Goal: Task Accomplishment & Management: Use online tool/utility

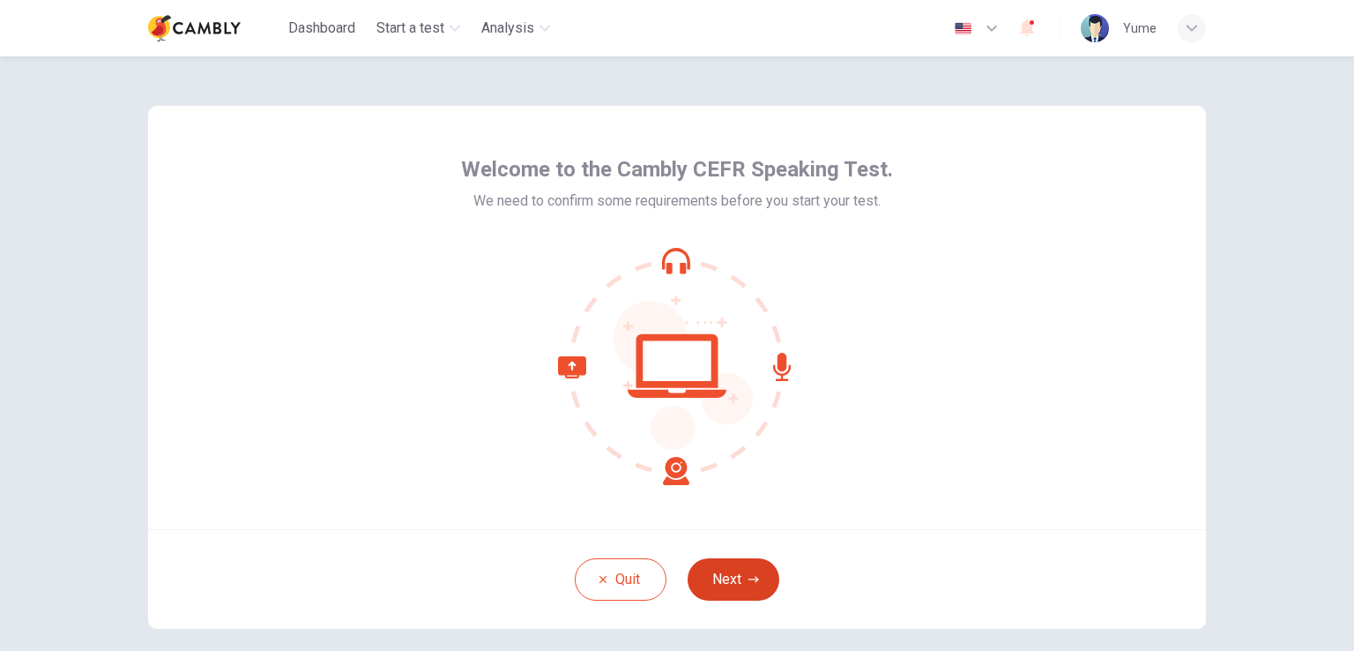
click at [725, 576] on button "Next" at bounding box center [734, 579] width 92 height 42
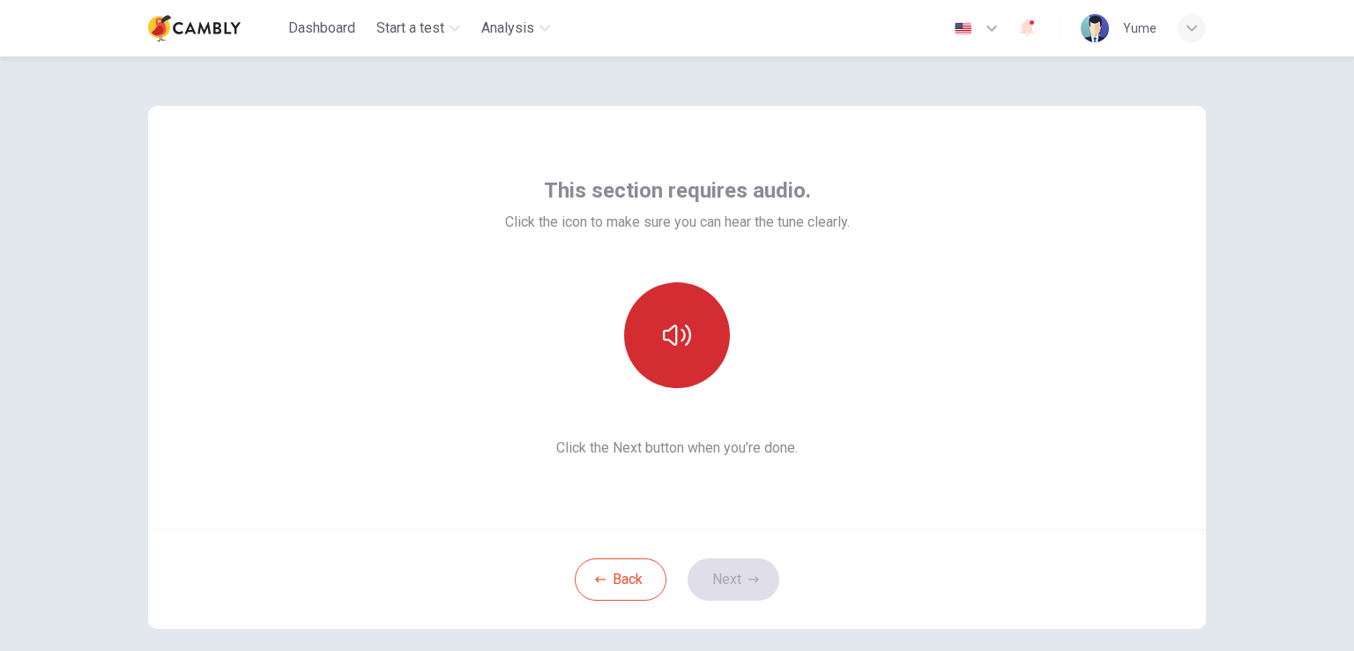
click at [655, 373] on button "button" at bounding box center [677, 335] width 106 height 106
click at [677, 378] on button "button" at bounding box center [677, 335] width 106 height 106
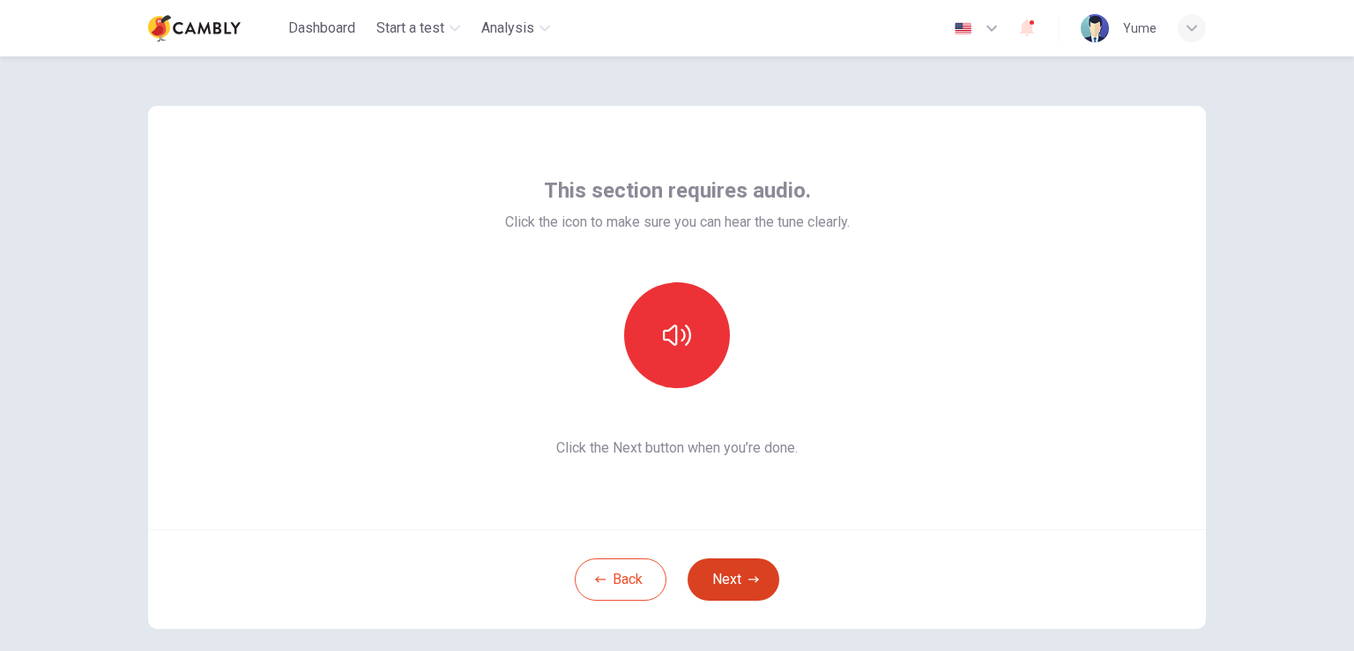
click at [716, 585] on button "Next" at bounding box center [734, 579] width 92 height 42
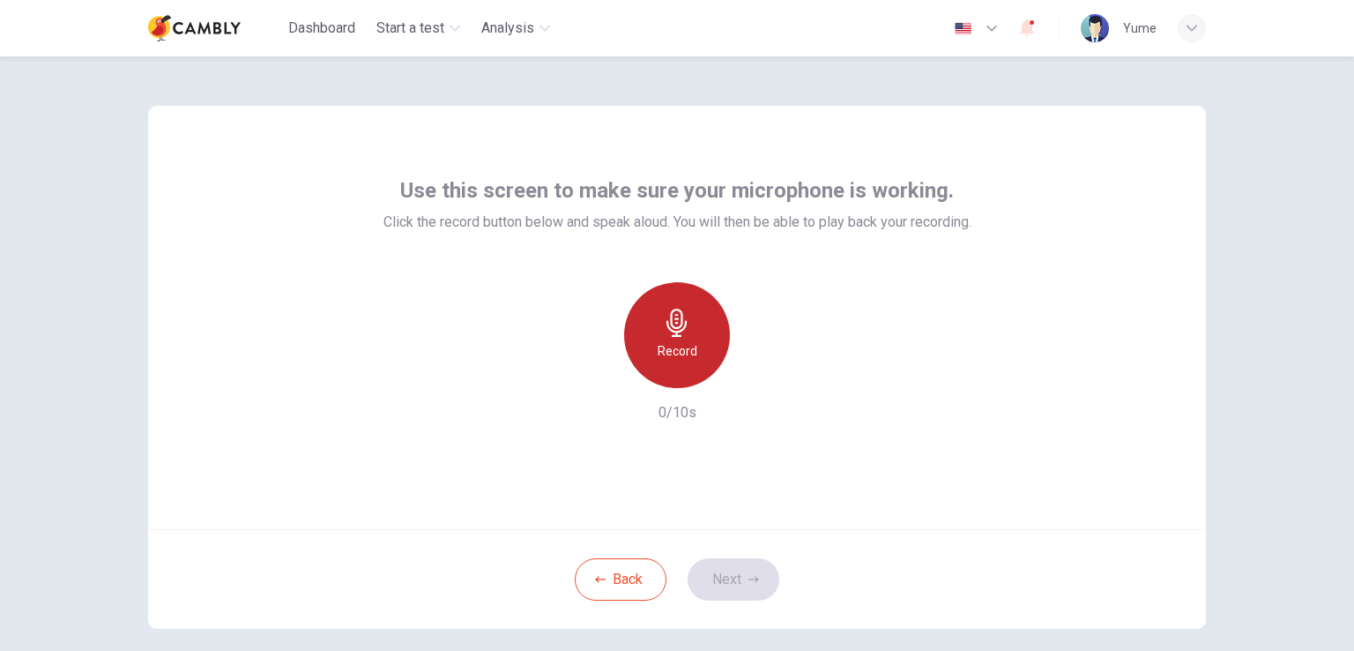
click at [686, 361] on h6 "Record" at bounding box center [678, 350] width 40 height 21
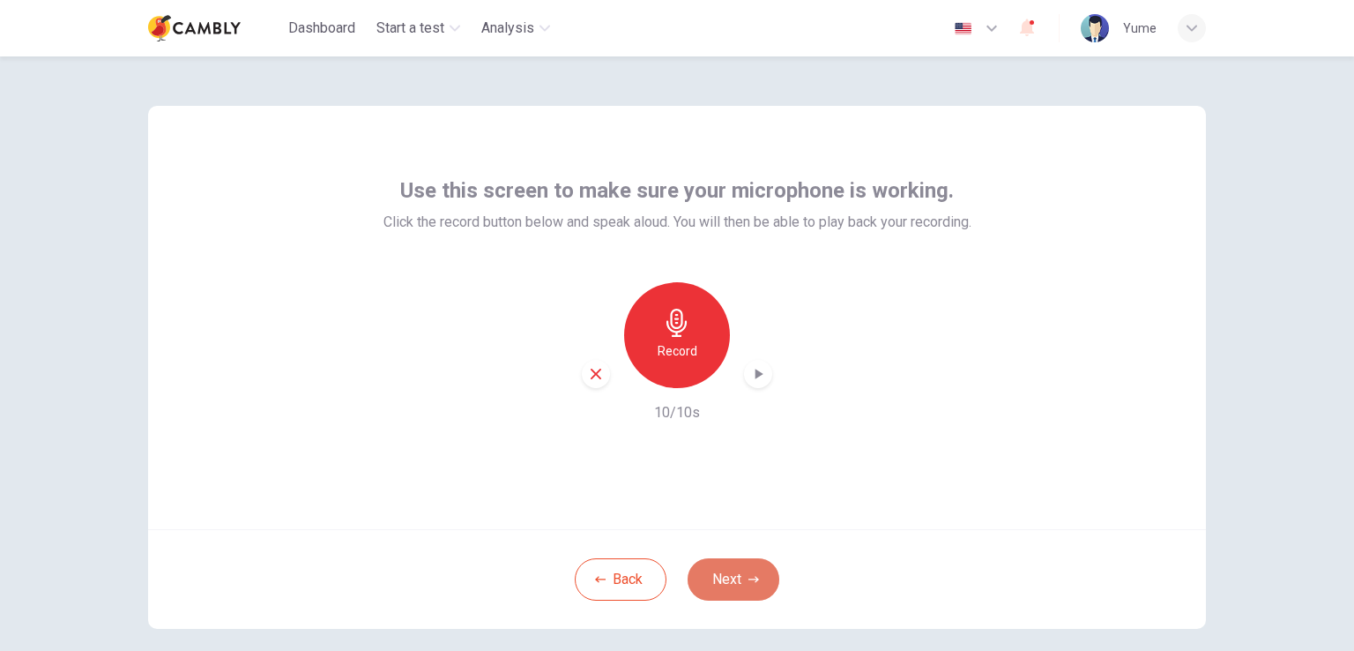
click at [730, 584] on button "Next" at bounding box center [734, 579] width 92 height 42
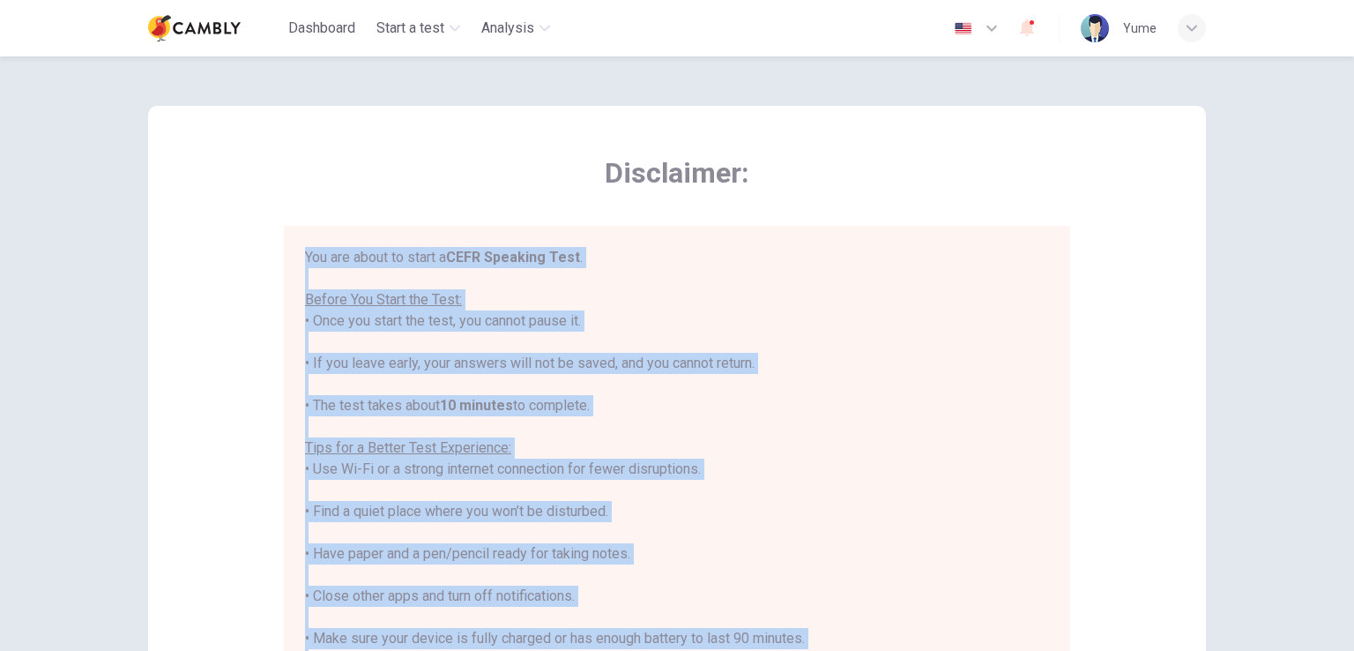
drag, startPoint x: 596, startPoint y: 470, endPoint x: 290, endPoint y: 232, distance: 387.6
click at [290, 232] on div "You are about to start a CEFR Speaking Test . Before You Start the Test: • Once…" at bounding box center [677, 481] width 786 height 510
copy div "You are about to start a CEFR Speaking Test . Before You Start the Test: • Once…"
click at [918, 543] on div "You are about to start a CEFR Speaking Test . Before You Start the Test: • Once…" at bounding box center [677, 490] width 744 height 487
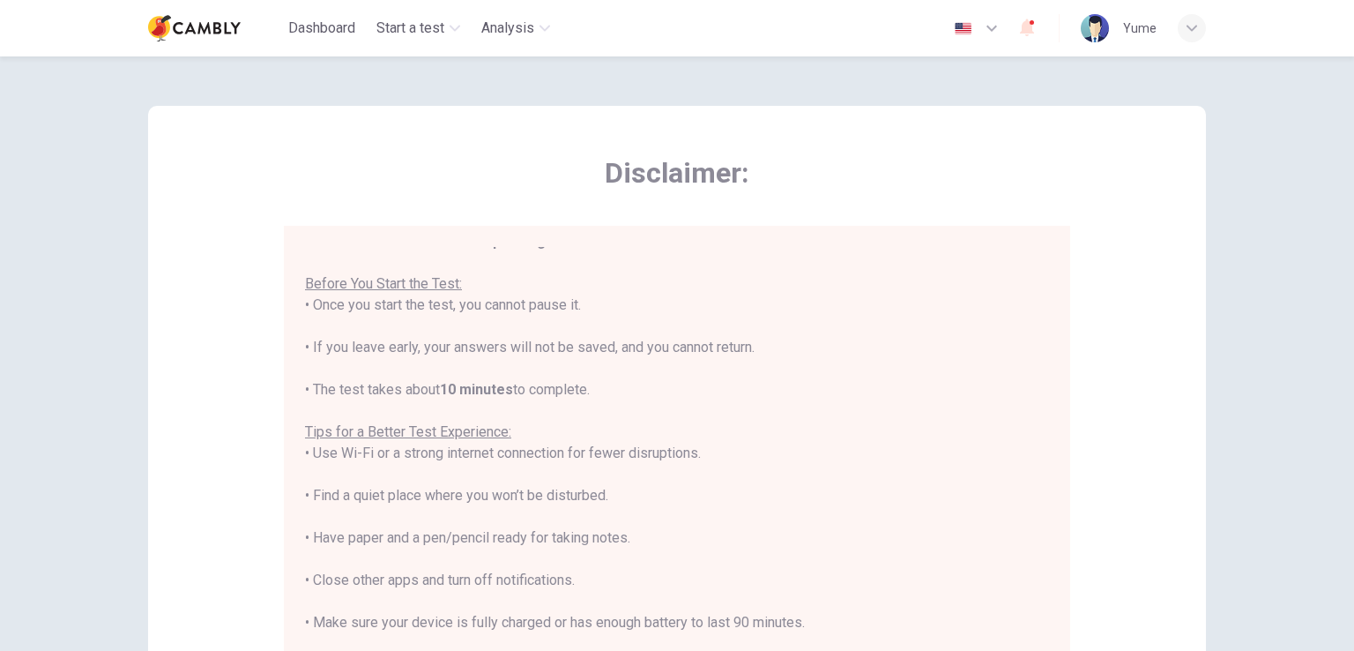
scroll to position [20, 0]
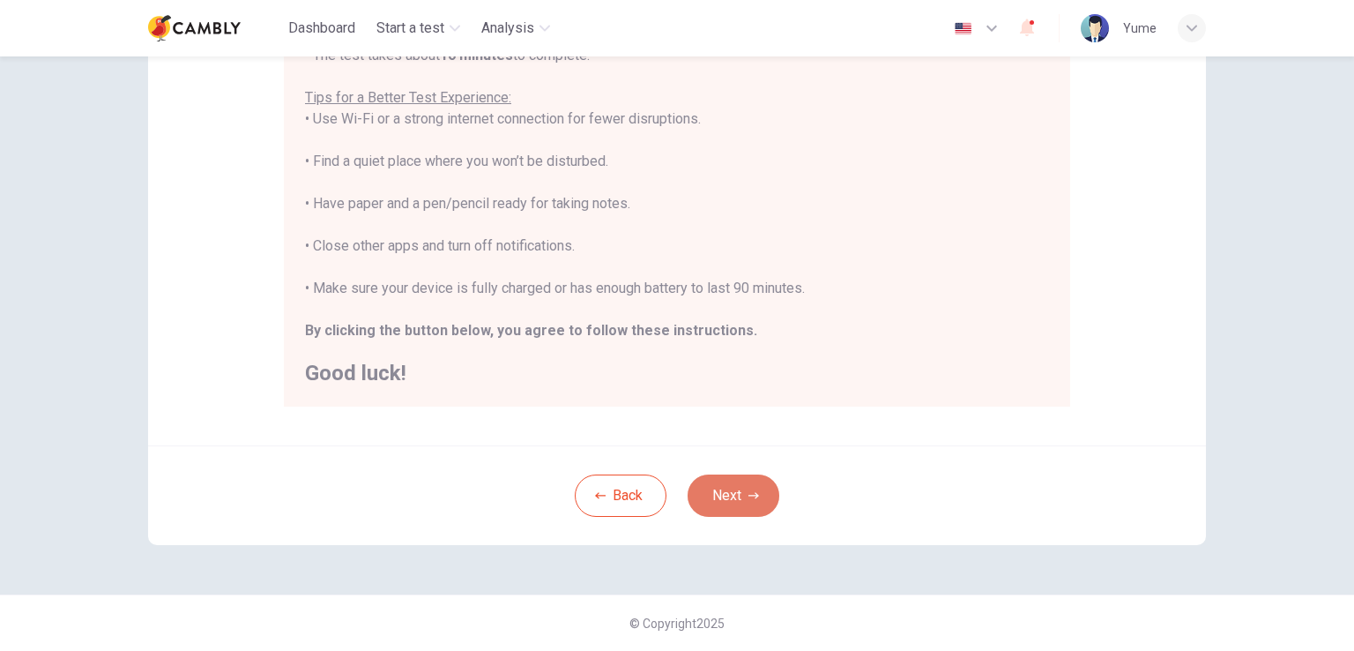
click at [751, 482] on button "Next" at bounding box center [734, 495] width 92 height 42
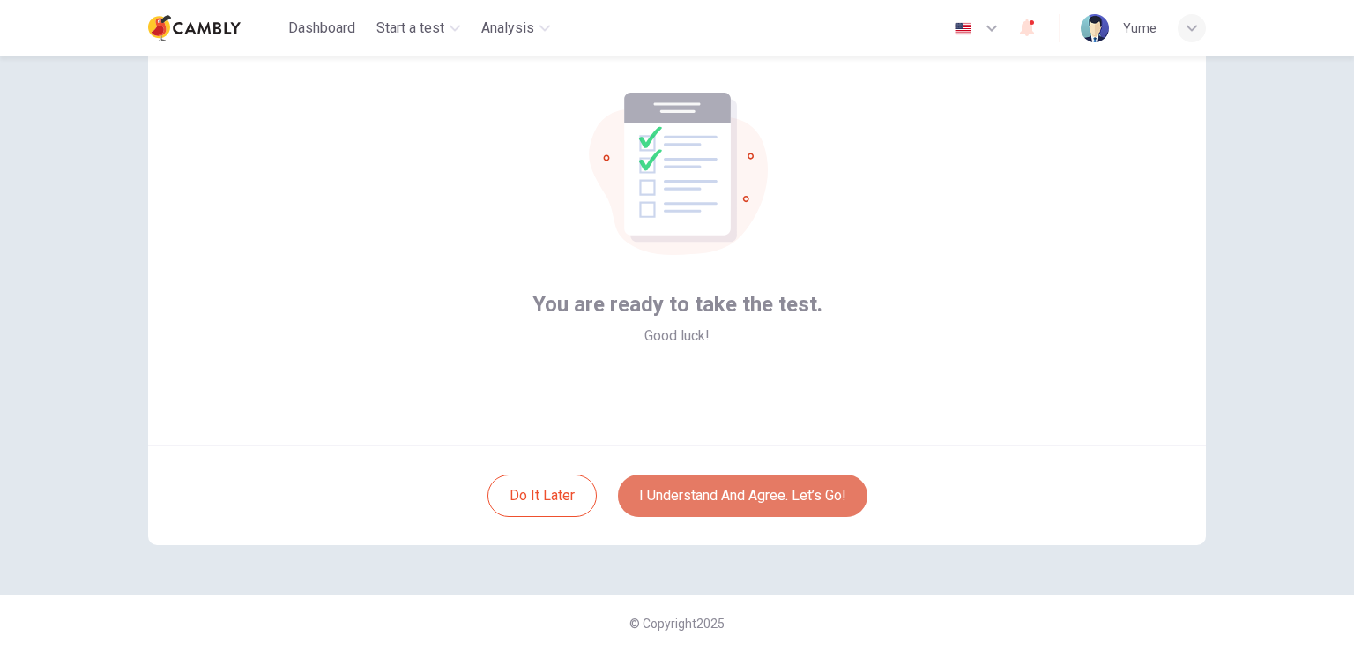
click at [776, 509] on button "I understand and agree. Let’s go!" at bounding box center [742, 495] width 249 height 42
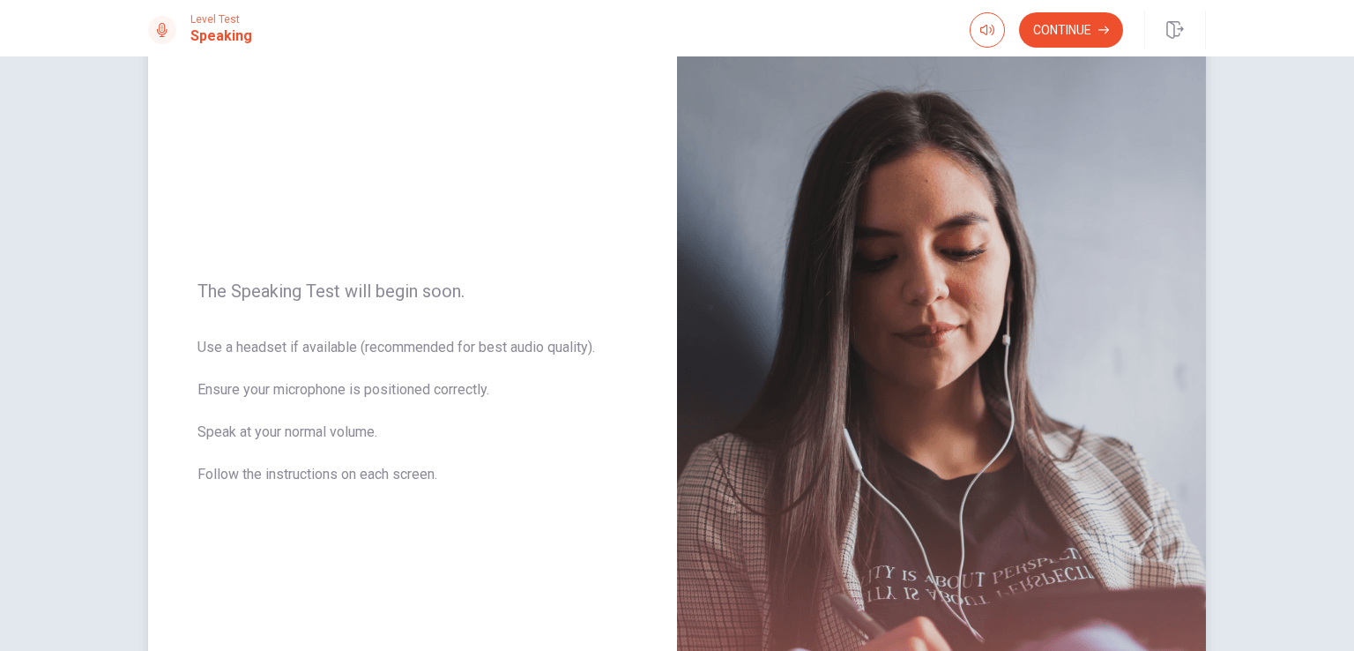
scroll to position [125, 0]
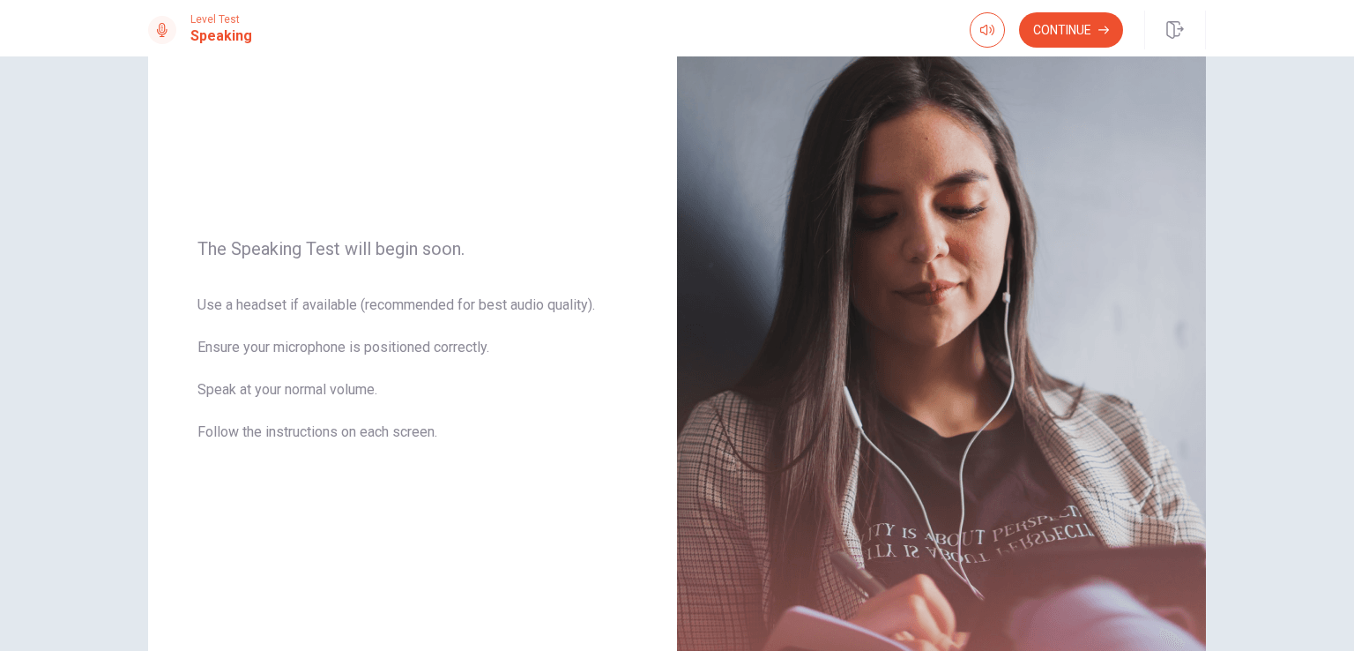
drag, startPoint x: 458, startPoint y: 441, endPoint x: 113, endPoint y: 225, distance: 407.5
click at [107, 230] on div "The Speaking Test will begin soon. Use a headset if available (recommended for …" at bounding box center [677, 353] width 1354 height 594
drag, startPoint x: 186, startPoint y: 259, endPoint x: 381, endPoint y: 340, distance: 211.0
click at [380, 340] on div "The Speaking Test will begin soon. Use a headset if available (recommended for …" at bounding box center [412, 351] width 529 height 769
drag, startPoint x: 188, startPoint y: 242, endPoint x: 353, endPoint y: 343, distance: 193.5
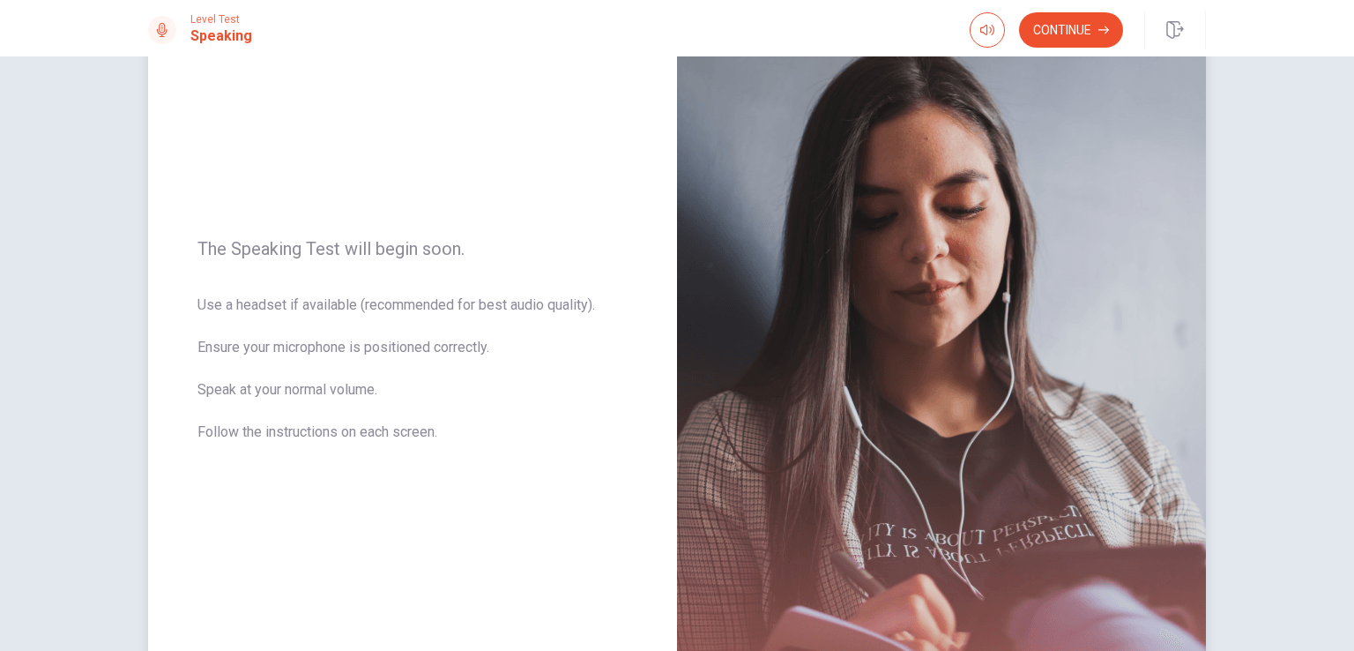
click at [353, 342] on div "The Speaking Test will begin soon. Use a headset if available (recommended for …" at bounding box center [412, 351] width 529 height 769
drag, startPoint x: 440, startPoint y: 437, endPoint x: 430, endPoint y: 432, distance: 11.0
click at [430, 433] on span "Use a headset if available (recommended for best audio quality). Ensure your mi…" at bounding box center [412, 378] width 430 height 169
drag, startPoint x: 435, startPoint y: 434, endPoint x: 182, endPoint y: 255, distance: 310.6
click at [187, 265] on div "The Speaking Test will begin soon. Use a headset if available (recommended for …" at bounding box center [412, 351] width 529 height 769
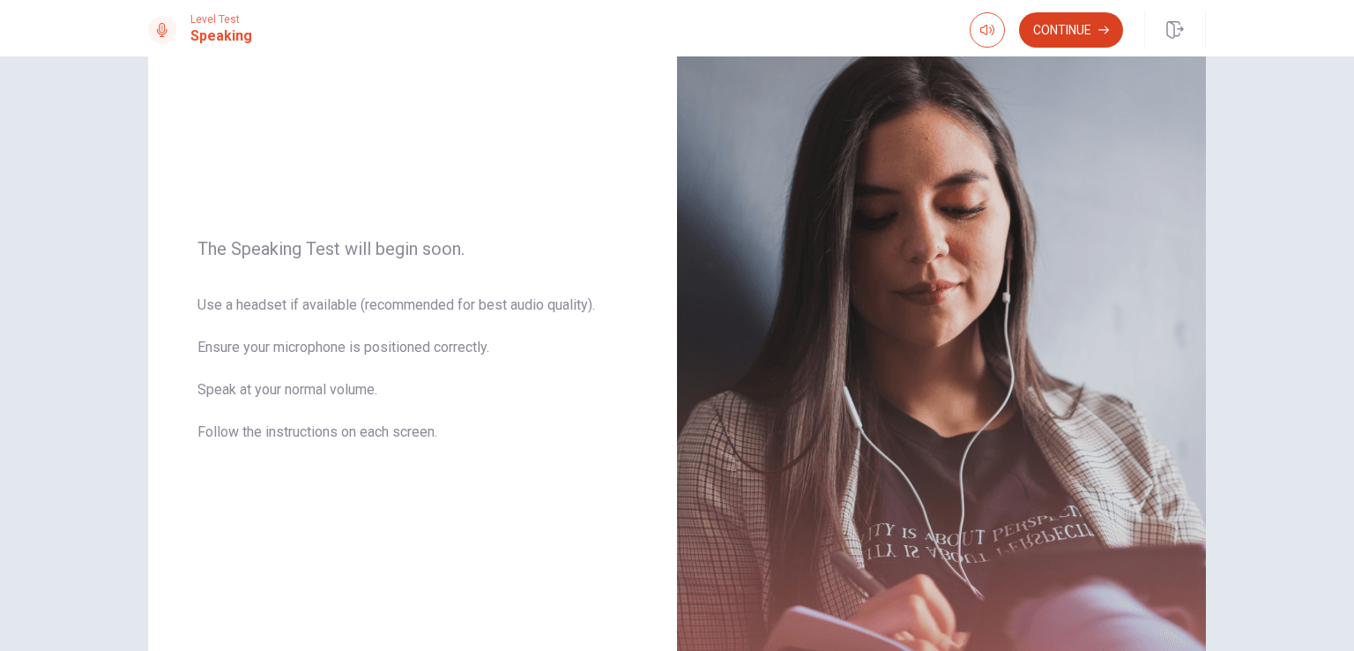
click at [1072, 31] on button "Continue" at bounding box center [1071, 29] width 104 height 35
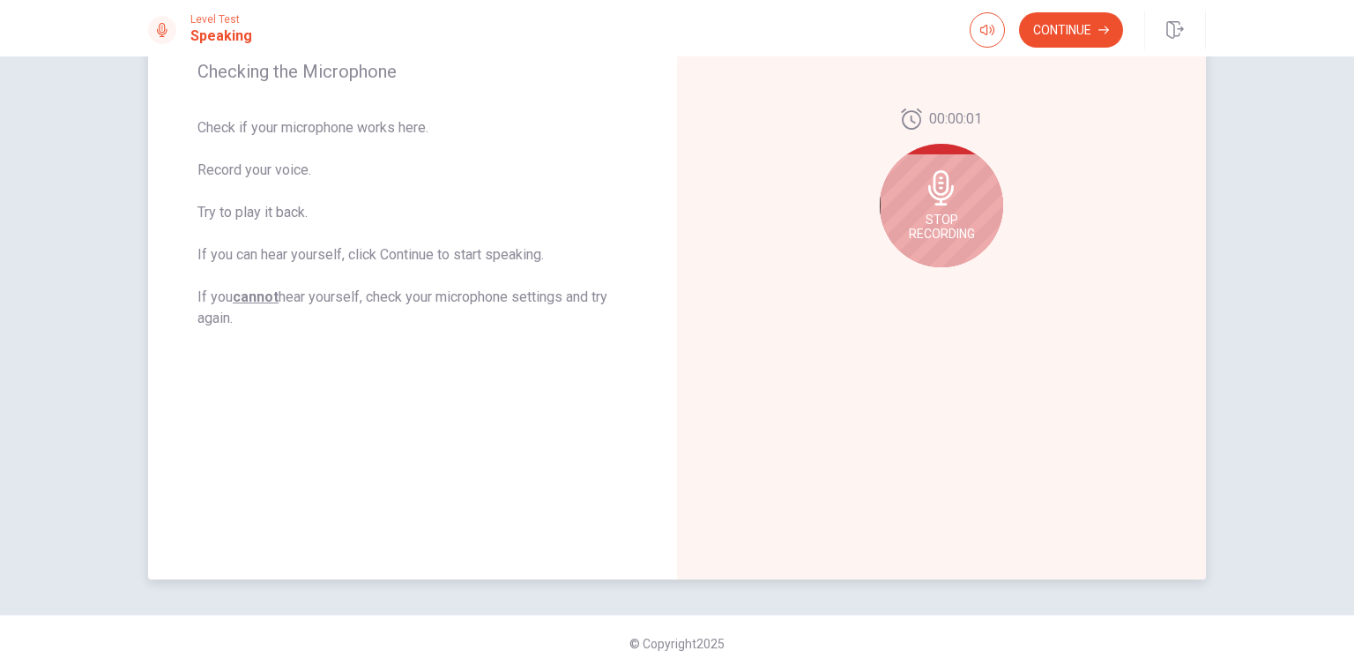
scroll to position [301, 0]
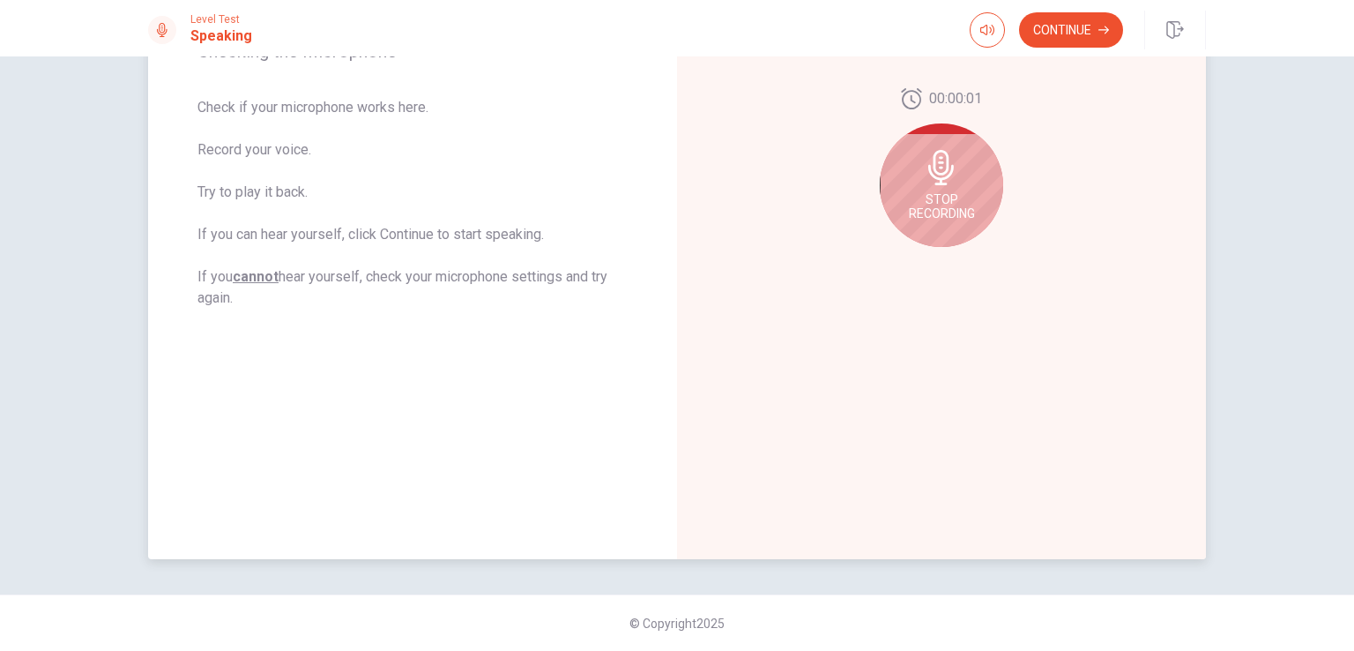
click at [943, 205] on div "Stop Recording" at bounding box center [941, 184] width 123 height 123
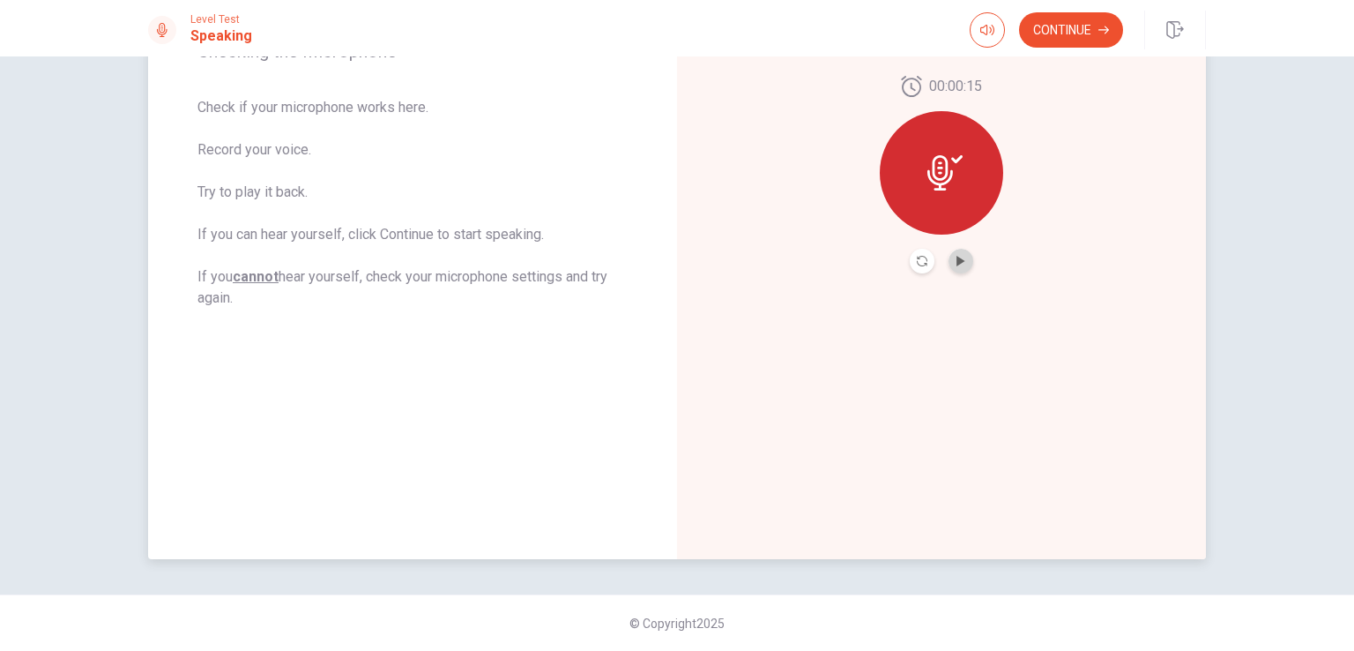
click at [966, 262] on button "Play Audio" at bounding box center [960, 261] width 25 height 25
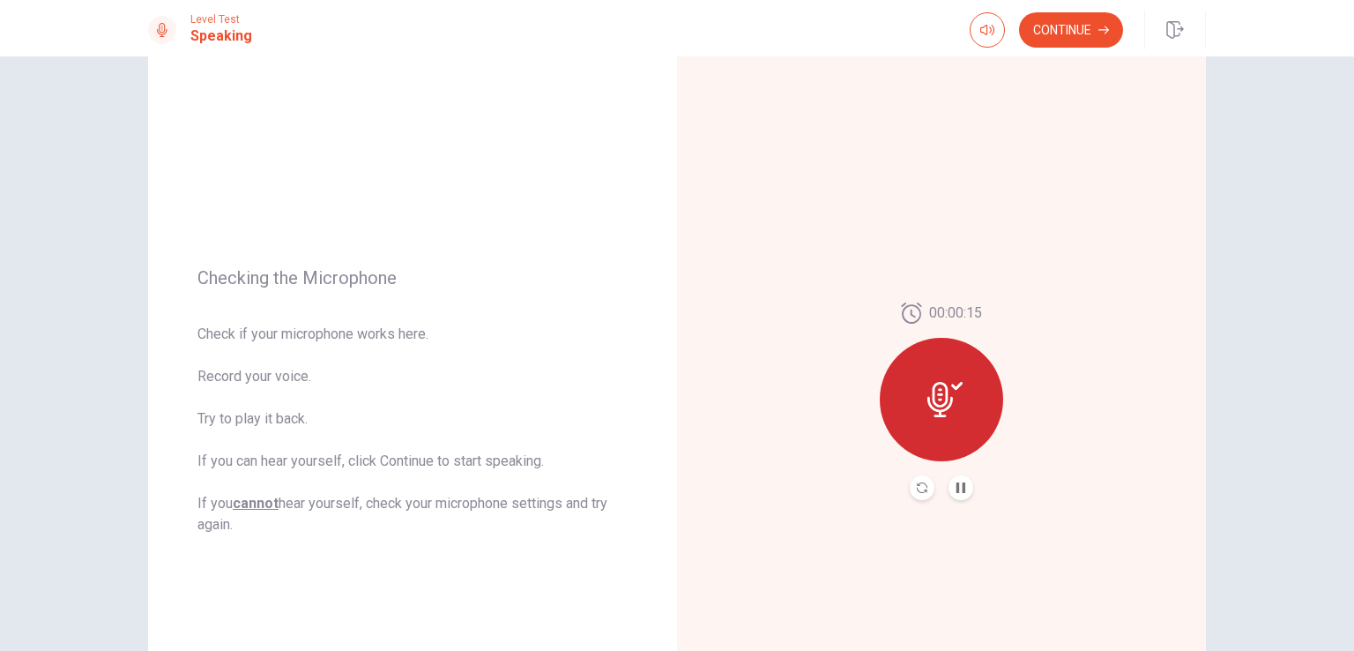
scroll to position [37, 0]
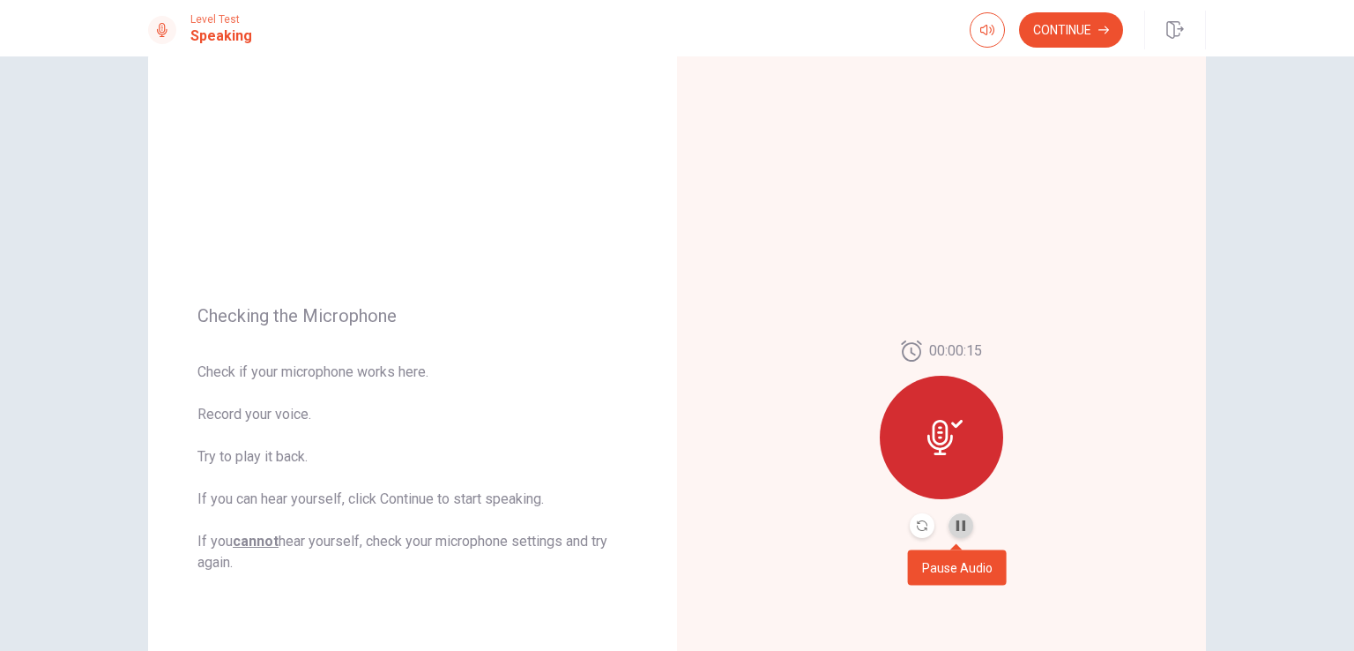
click at [963, 529] on button "Pause Audio" at bounding box center [960, 525] width 25 height 25
click at [1079, 23] on button "Continue" at bounding box center [1071, 29] width 104 height 35
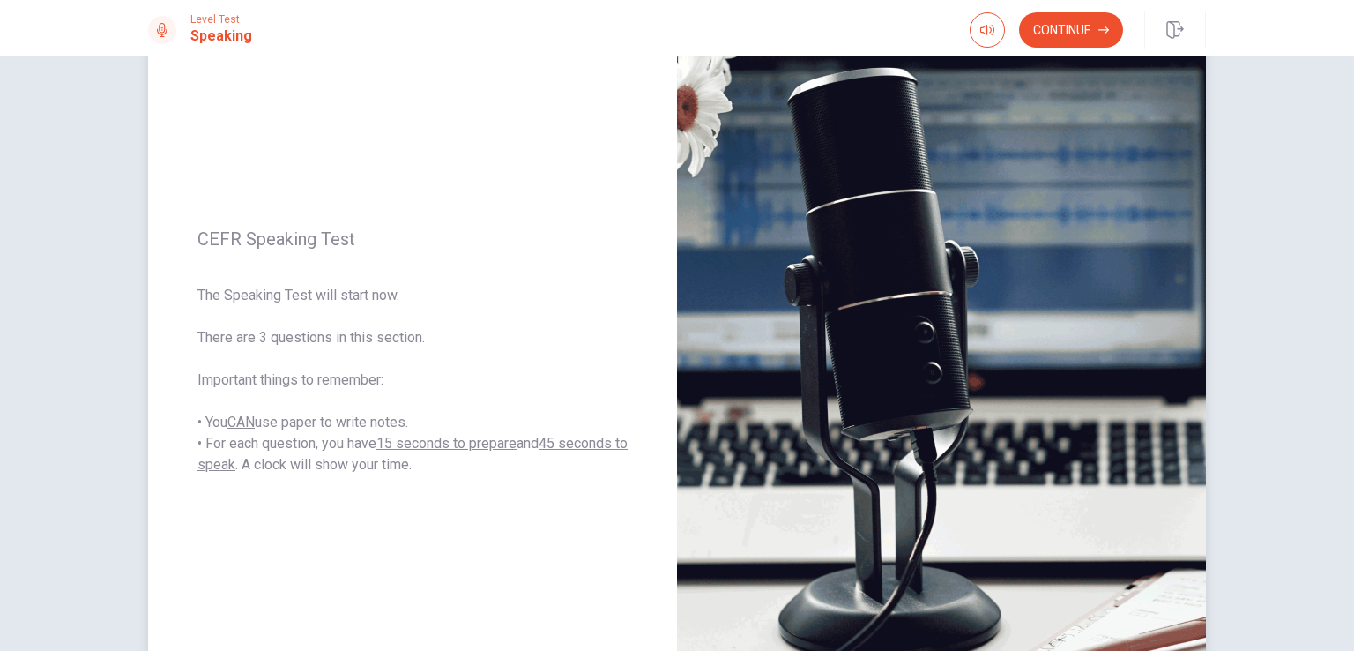
scroll to position [125, 0]
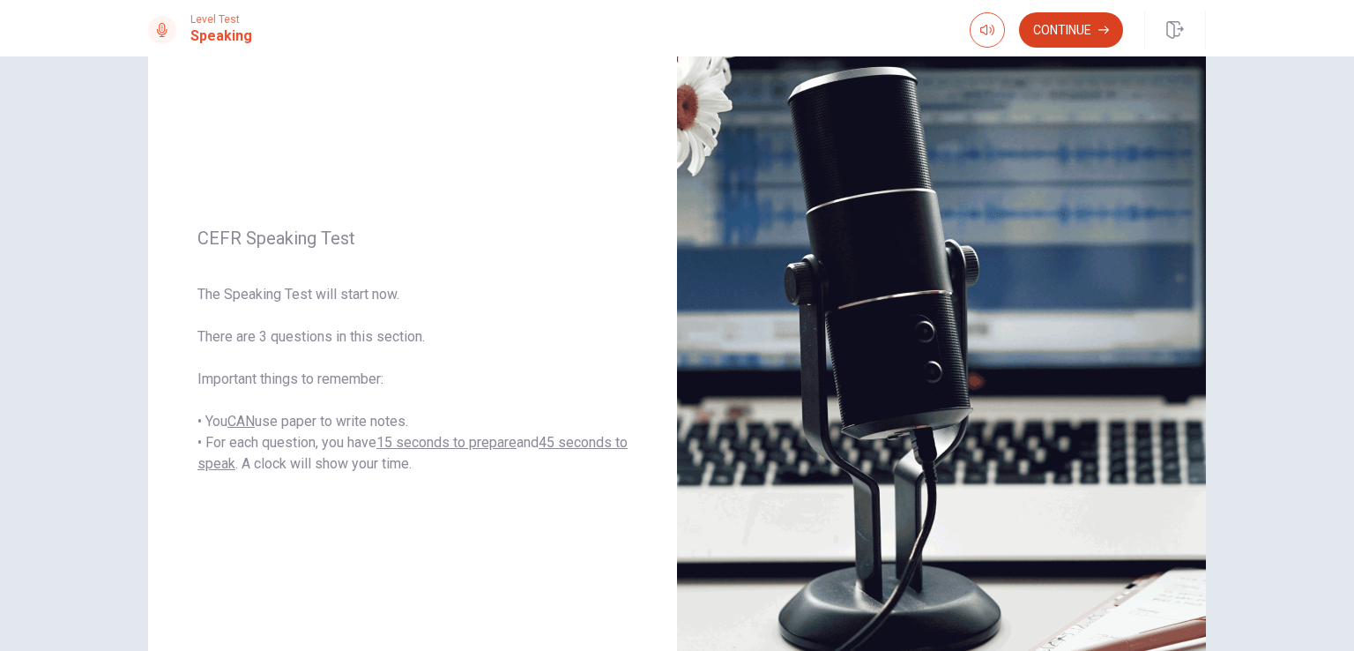
click at [1052, 37] on button "Continue" at bounding box center [1071, 29] width 104 height 35
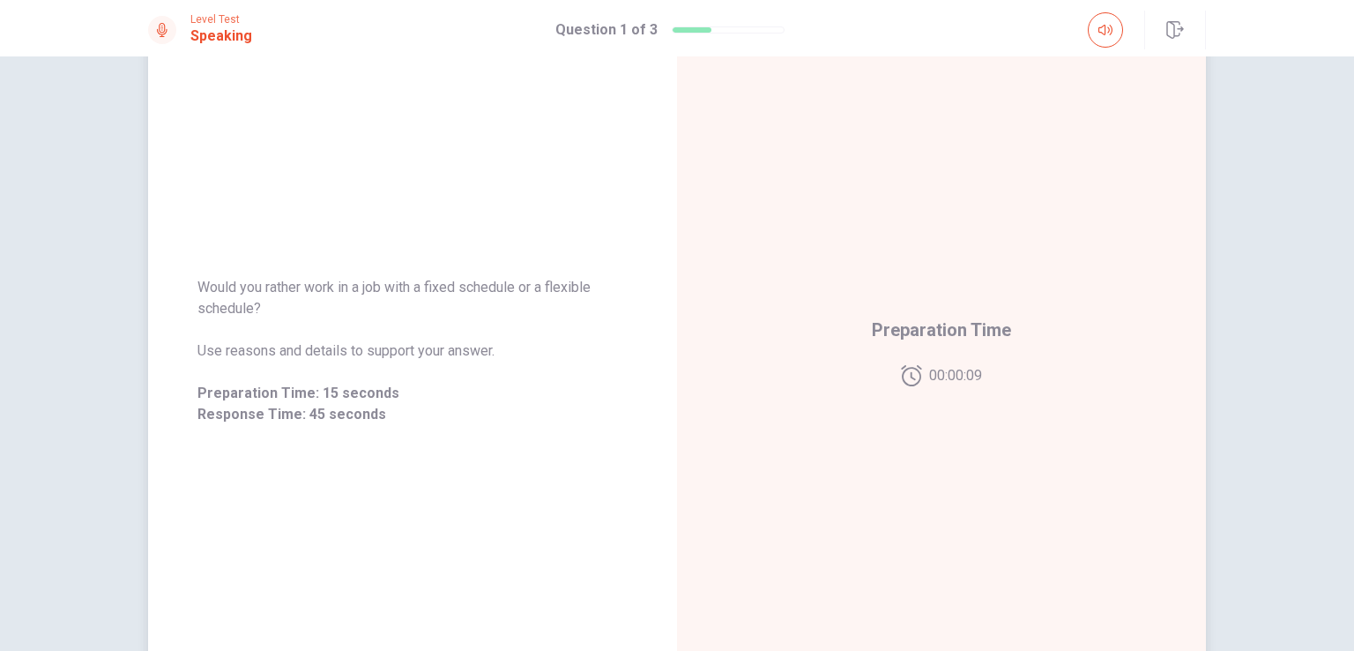
drag, startPoint x: 344, startPoint y: 329, endPoint x: 224, endPoint y: 286, distance: 127.1
click at [224, 290] on div "Would you rather work in a job with a fixed schedule or a flexible schedule? Us…" at bounding box center [412, 351] width 430 height 148
drag, startPoint x: 224, startPoint y: 286, endPoint x: 316, endPoint y: 305, distance: 94.4
click at [316, 305] on span "Would you rather work in a job with a fixed schedule or a flexible schedule?" at bounding box center [412, 298] width 430 height 42
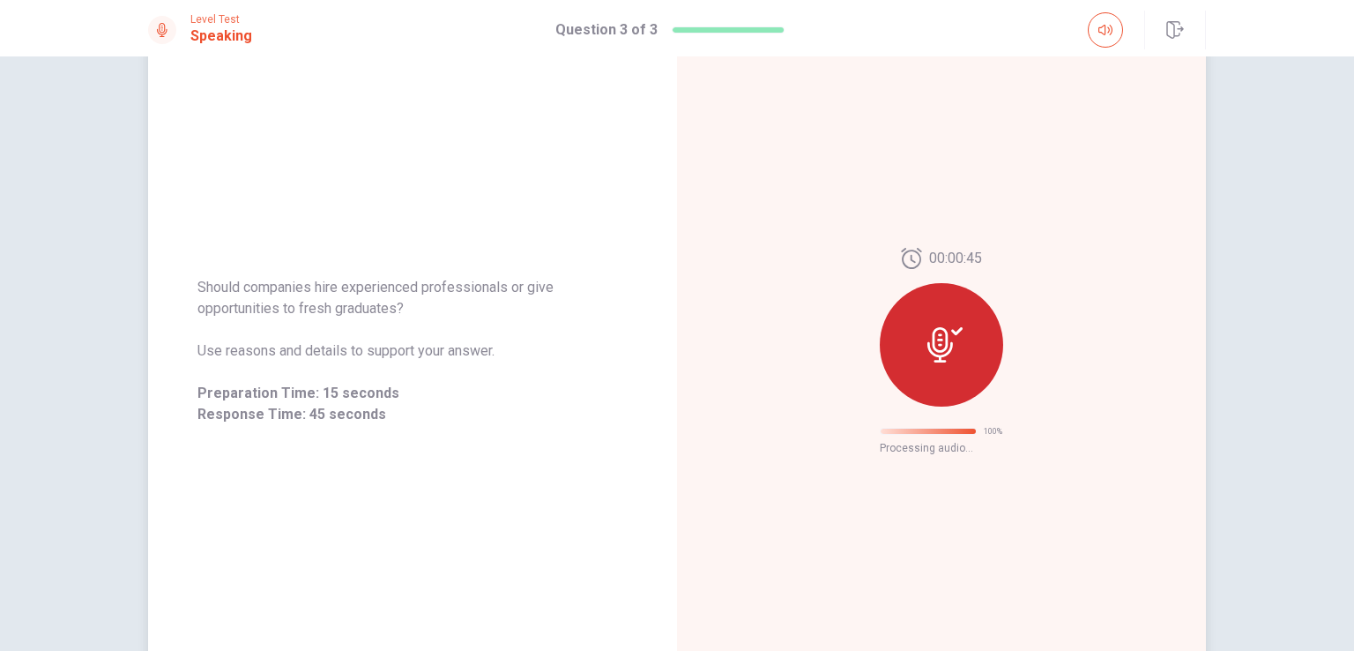
scroll to position [0, 0]
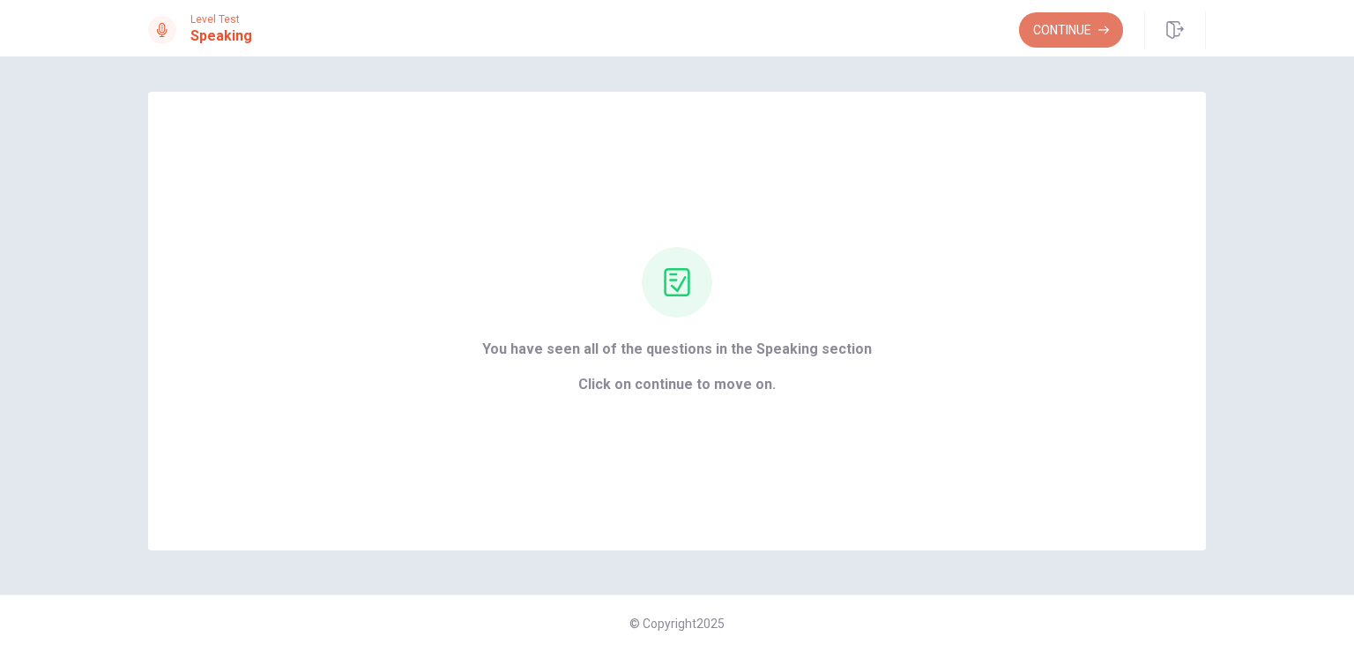
click at [1026, 33] on button "Continue" at bounding box center [1071, 29] width 104 height 35
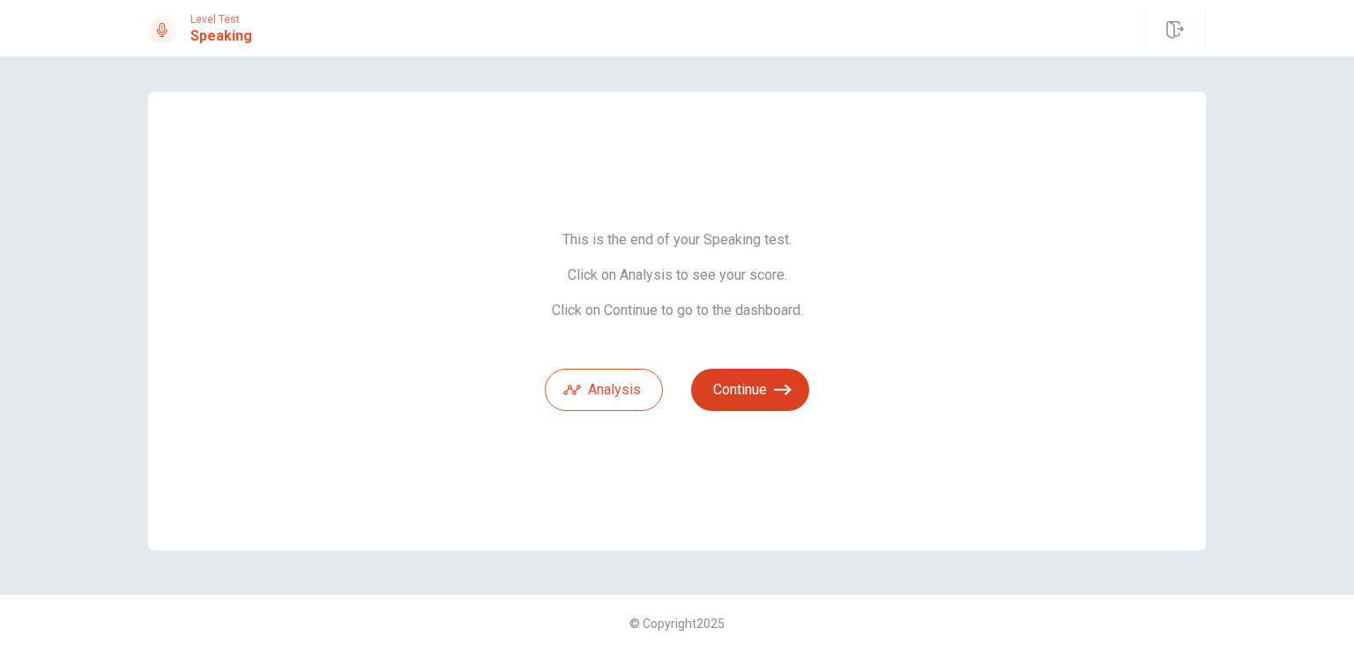
click at [771, 403] on button "Continue" at bounding box center [750, 389] width 118 height 42
